Goal: Information Seeking & Learning: Learn about a topic

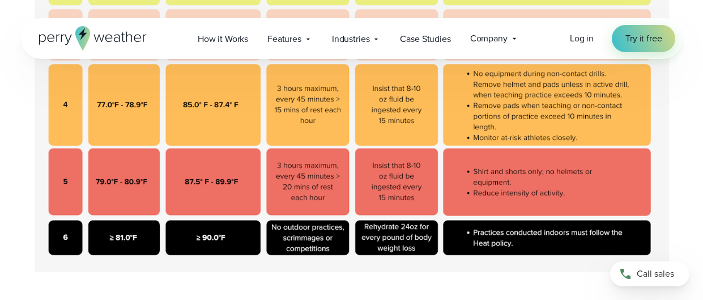
scroll to position [549, 0]
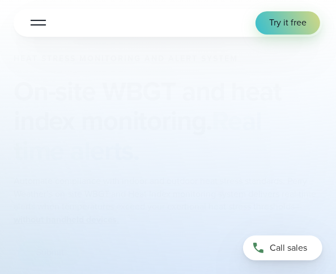
click at [43, 22] on div at bounding box center [38, 22] width 15 height 1
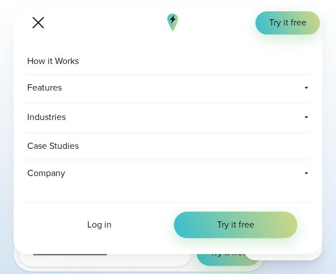
click at [43, 23] on button "Open Menu" at bounding box center [38, 22] width 27 height 21
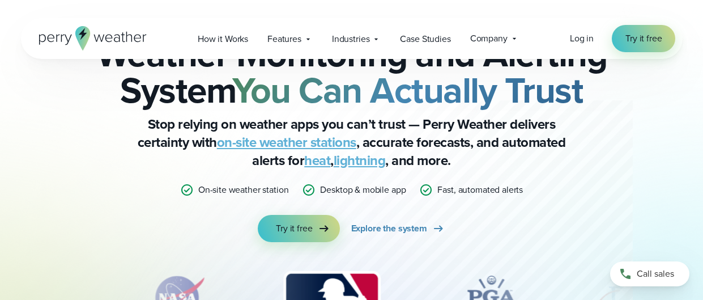
scroll to position [62, 0]
